Goal: Task Accomplishment & Management: Use online tool/utility

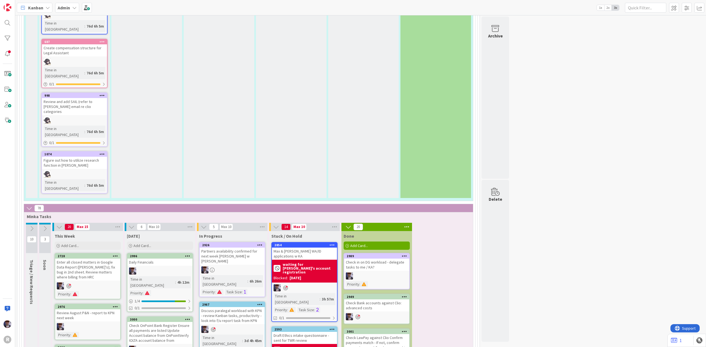
scroll to position [1143, 0]
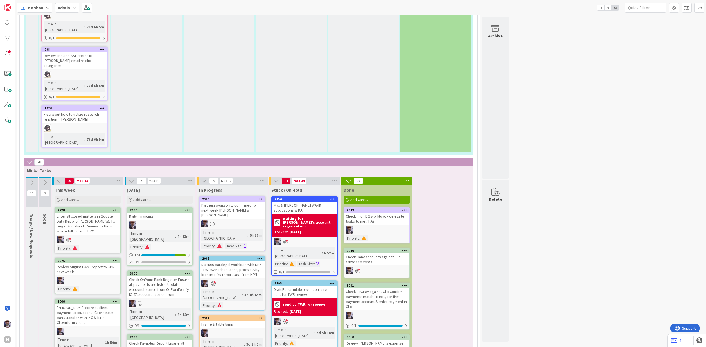
click at [166, 222] on div at bounding box center [159, 225] width 65 height 7
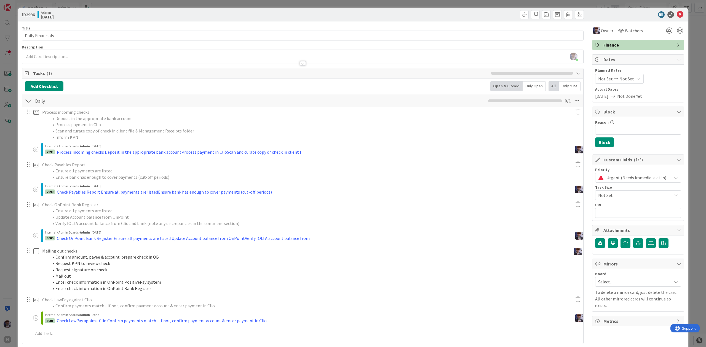
click at [73, 128] on li "Process payment in Clio" at bounding box center [309, 125] width 520 height 6
click at [36, 150] on span at bounding box center [36, 150] width 6 height 6
click at [63, 148] on span "Internal / Admin Boards ›" at bounding box center [62, 146] width 35 height 4
click at [69, 153] on div "Process incoming checks Deposit in the appropriate bank accountProcess payment …" at bounding box center [180, 152] width 246 height 7
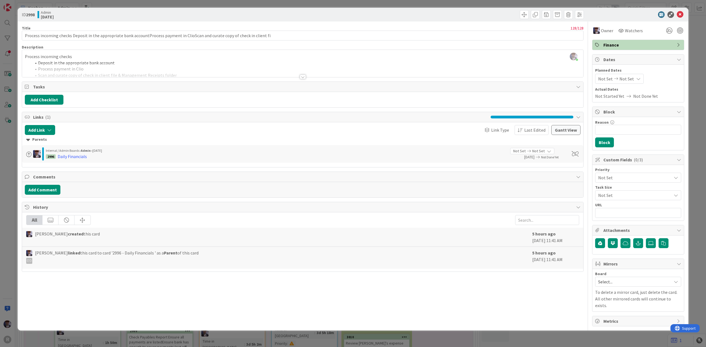
click at [579, 116] on icon at bounding box center [578, 117] width 4 height 4
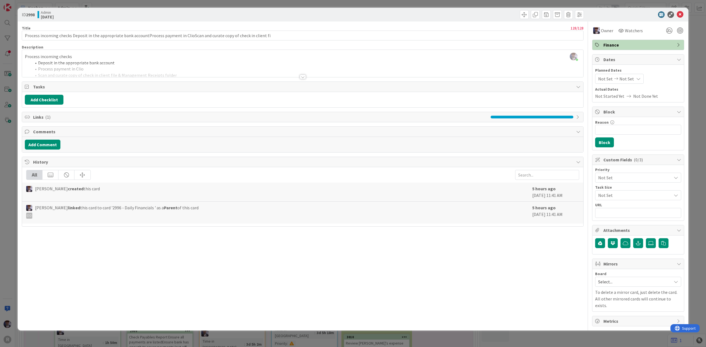
click at [579, 116] on icon at bounding box center [578, 117] width 4 height 4
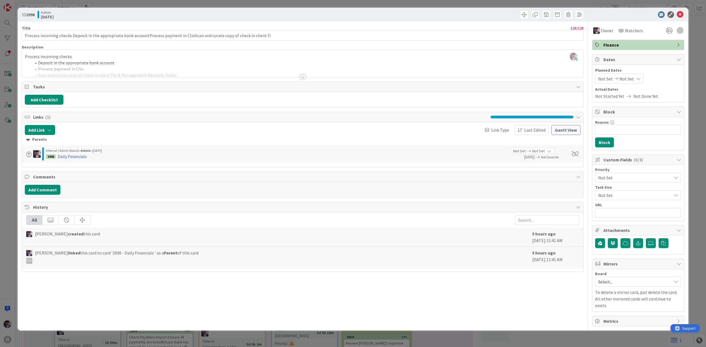
click at [40, 140] on div "Parents" at bounding box center [302, 140] width 553 height 6
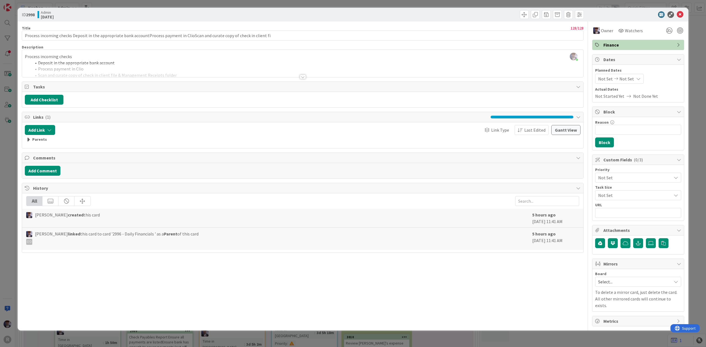
click at [40, 140] on div "Parents" at bounding box center [302, 140] width 553 height 6
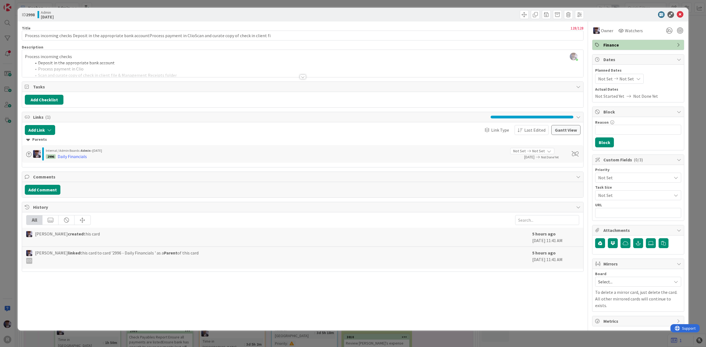
click at [27, 154] on span at bounding box center [29, 155] width 6 height 6
click at [27, 88] on icon at bounding box center [28, 87] width 6 height 4
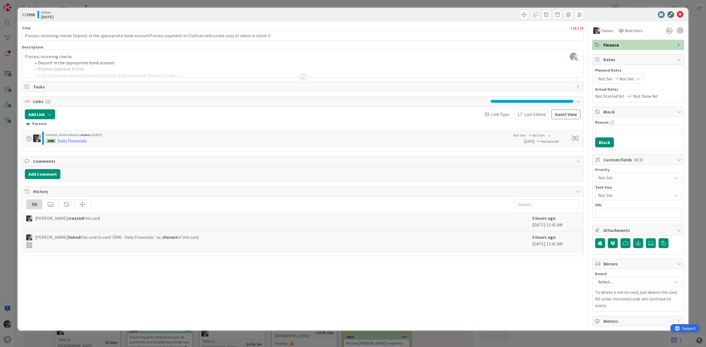
click at [27, 88] on icon at bounding box center [28, 87] width 6 height 4
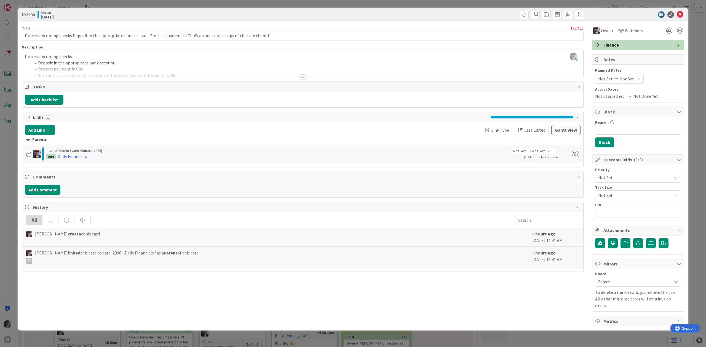
click at [74, 58] on div "[PERSON_NAME] just joined Process incoming checks Deposit in the appropriate ba…" at bounding box center [302, 63] width 561 height 27
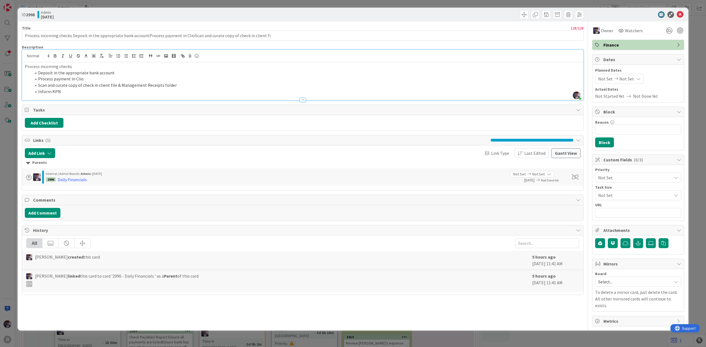
click at [695, 93] on div "ID 2998 Admin [DATE] Title 128 / 128 Process incoming checks Deposit in the app…" at bounding box center [353, 173] width 706 height 347
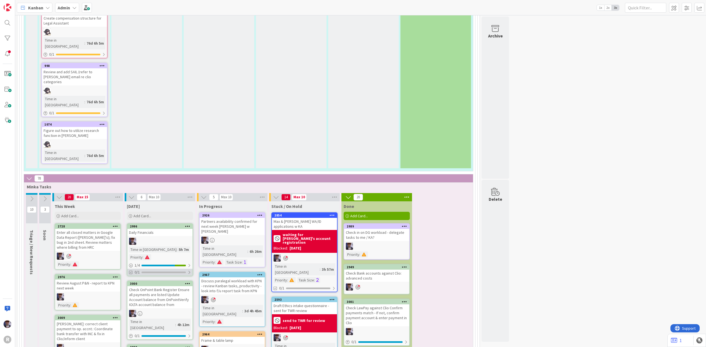
scroll to position [1143, 0]
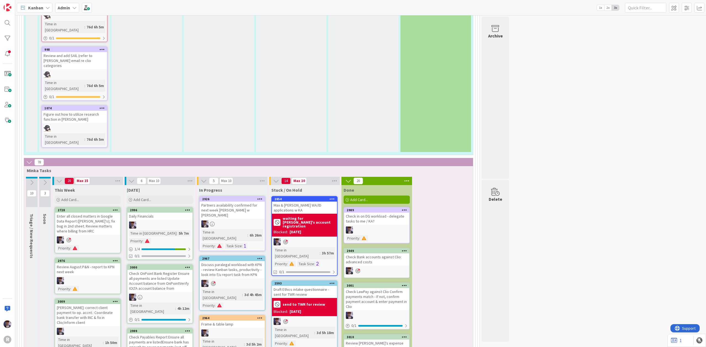
click at [168, 222] on div at bounding box center [159, 225] width 65 height 7
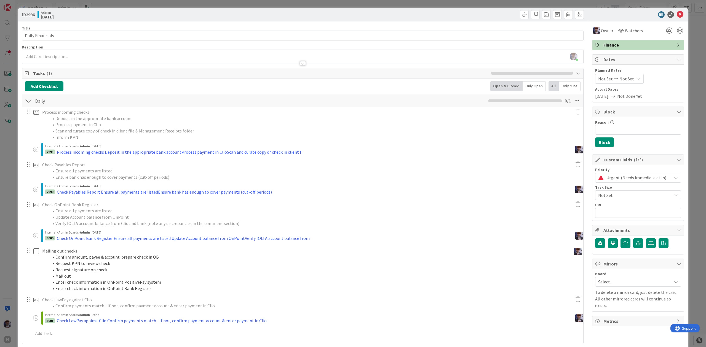
click at [386, 149] on div "2998 Process incoming checks Deposit in the appropriate bank accountProcess pay…" at bounding box center [310, 152] width 530 height 7
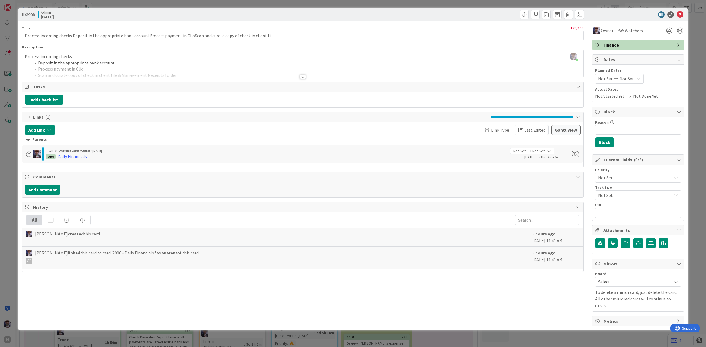
click at [12, 157] on div "ID 2998 Admin [DATE] Title 128 / 128 Process incoming checks Deposit in the app…" at bounding box center [353, 173] width 706 height 347
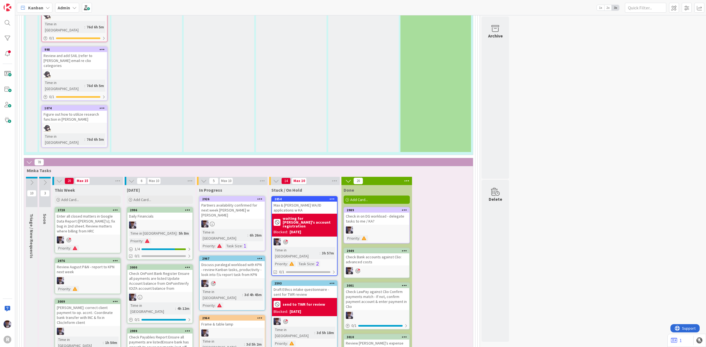
click at [169, 222] on div at bounding box center [159, 225] width 65 height 7
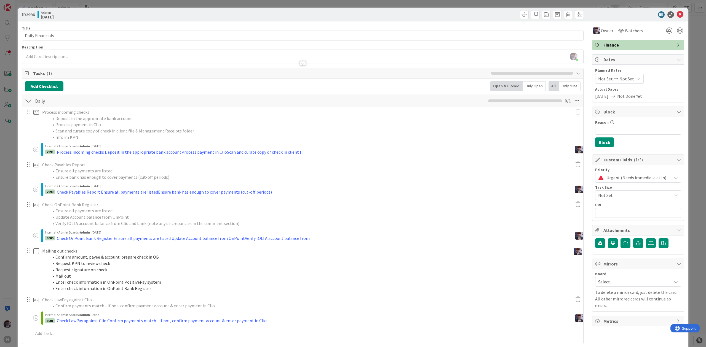
click at [573, 115] on icon at bounding box center [578, 112] width 10 height 9
click at [578, 139] on div "Delete" at bounding box center [588, 138] width 21 height 10
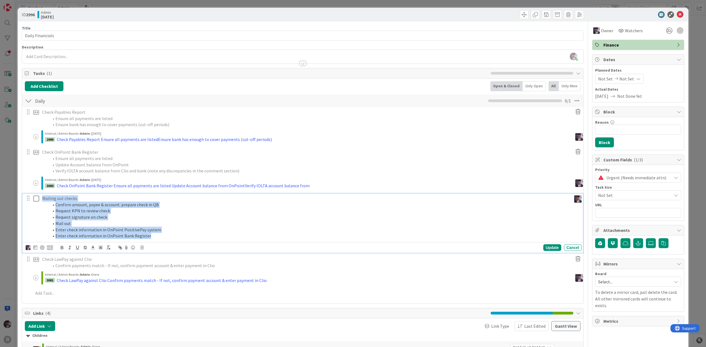
drag, startPoint x: 161, startPoint y: 238, endPoint x: 29, endPoint y: 194, distance: 138.9
click at [29, 194] on div "Check Payables Report Ensure all payments are listed Ensure bank has enough to …" at bounding box center [302, 203] width 555 height 193
click at [536, 220] on li "Request signature on check" at bounding box center [309, 217] width 520 height 6
click at [173, 213] on li "Request KPN to review check" at bounding box center [309, 211] width 520 height 6
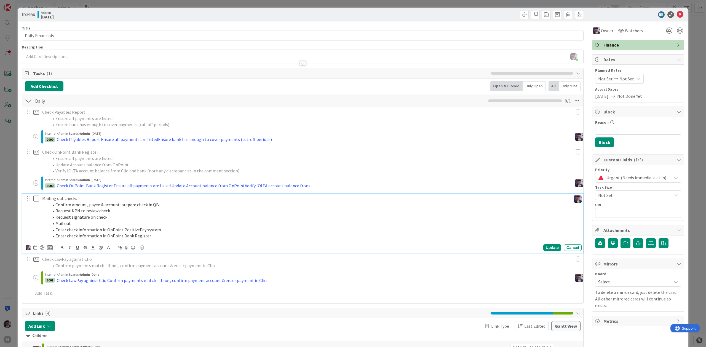
click at [142, 246] on icon at bounding box center [141, 248] width 3 height 4
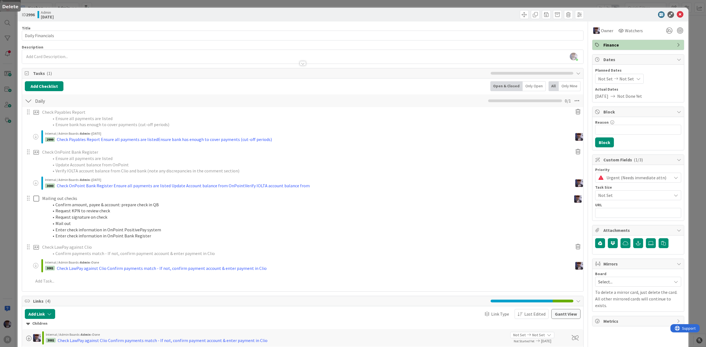
click at [150, 269] on div "Check Payables Report Ensure all payments are listed Ensure bank has enough to …" at bounding box center [302, 197] width 555 height 181
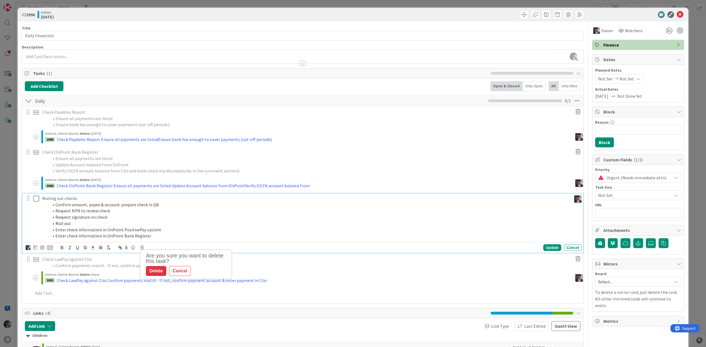
click at [126, 238] on li "Enter check information in OnPoint Bank Register" at bounding box center [309, 236] width 520 height 6
click at [160, 235] on li "Enter check information in OnPoint Bank Register" at bounding box center [309, 236] width 520 height 6
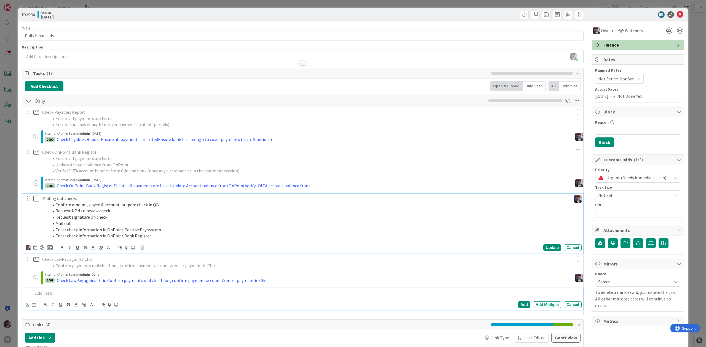
click at [190, 294] on p at bounding box center [306, 293] width 546 height 6
click at [150, 198] on p "Mailing out checks" at bounding box center [305, 198] width 527 height 6
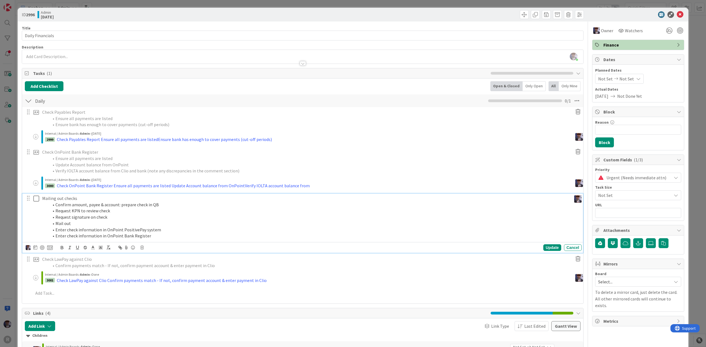
click at [144, 247] on div "Are you sure you want to delete this task? Delete Cancel Update Cancel" at bounding box center [304, 248] width 556 height 8
click at [143, 250] on icon at bounding box center [141, 248] width 3 height 4
click at [154, 272] on div "Delete" at bounding box center [156, 271] width 20 height 10
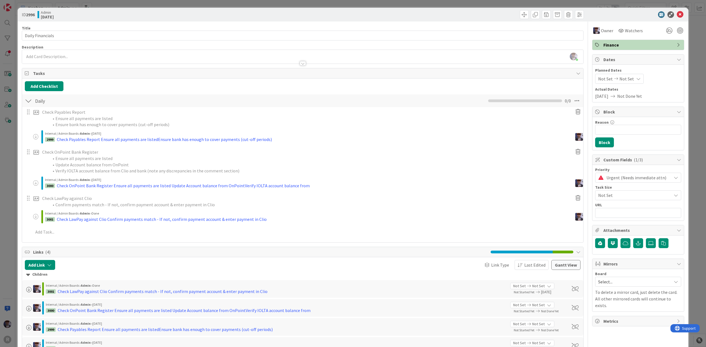
click at [9, 205] on div "ID 2996 Admin [DATE] Title 17 / 128 Daily Financials Description [PERSON_NAME] …" at bounding box center [353, 173] width 706 height 347
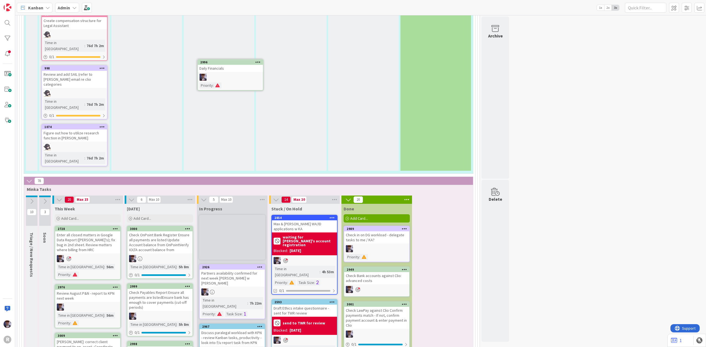
scroll to position [1098, 0]
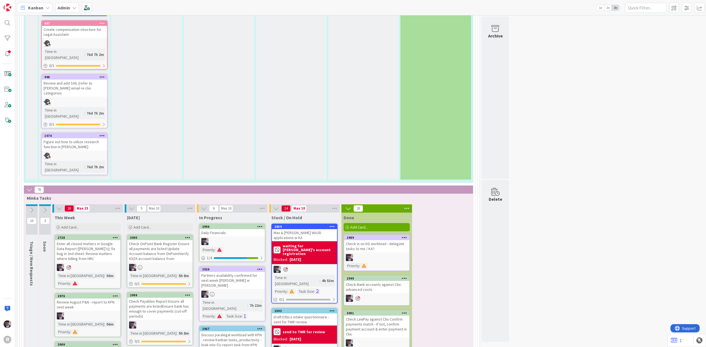
click at [188, 347] on icon at bounding box center [187, 353] width 5 height 4
